Goal: Information Seeking & Learning: Learn about a topic

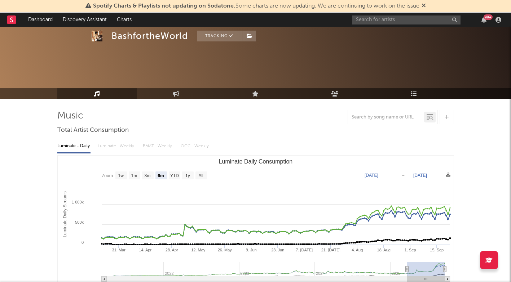
select select "6m"
select select "1w"
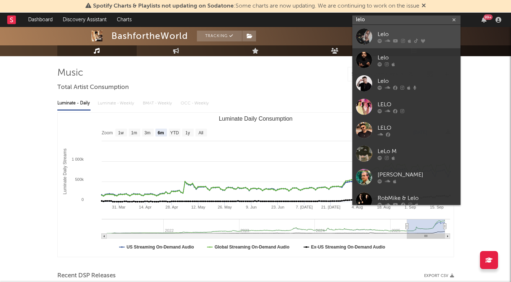
type input "lelo"
click at [402, 31] on div "Lelo" at bounding box center [417, 34] width 79 height 9
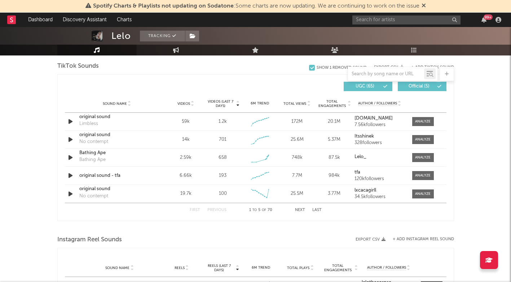
scroll to position [487, 0]
click at [303, 211] on button "Next" at bounding box center [300, 211] width 10 height 4
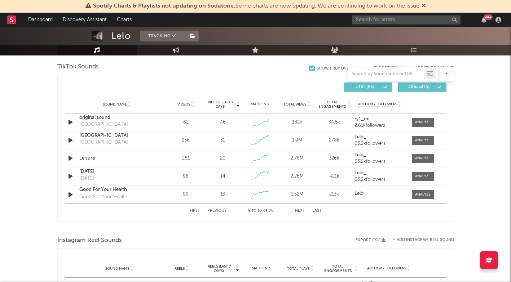
click at [221, 211] on button "Previous" at bounding box center [216, 211] width 19 height 4
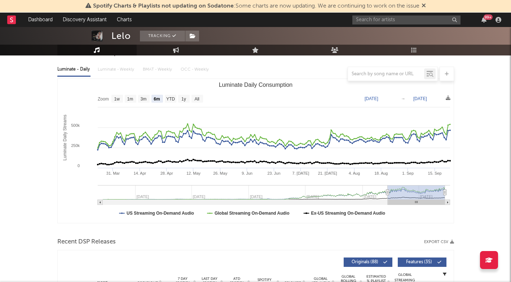
scroll to position [75, 0]
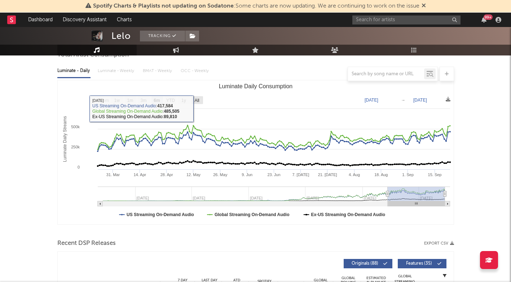
click at [196, 101] on text "All" at bounding box center [196, 100] width 5 height 5
select select "All"
type input "[DATE]"
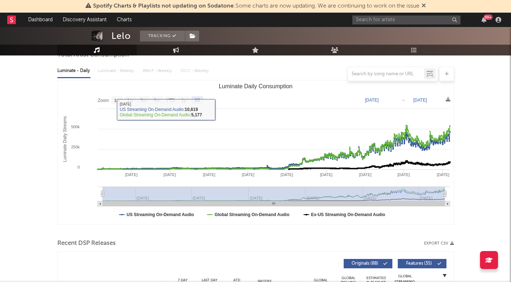
click at [182, 101] on text "1y" at bounding box center [183, 100] width 5 height 5
select select "1y"
type input "[DATE]"
